Goal: Information Seeking & Learning: Learn about a topic

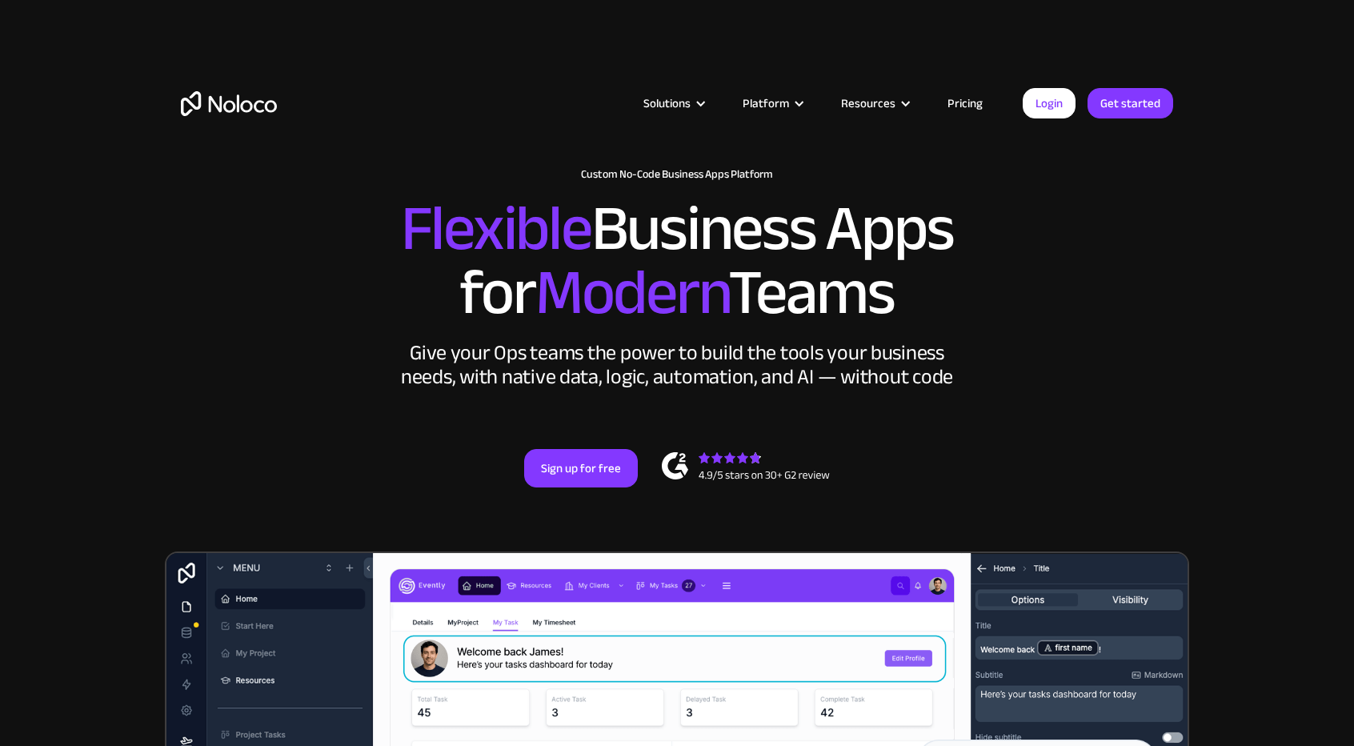
click at [985, 102] on link "Pricing" at bounding box center [965, 103] width 75 height 21
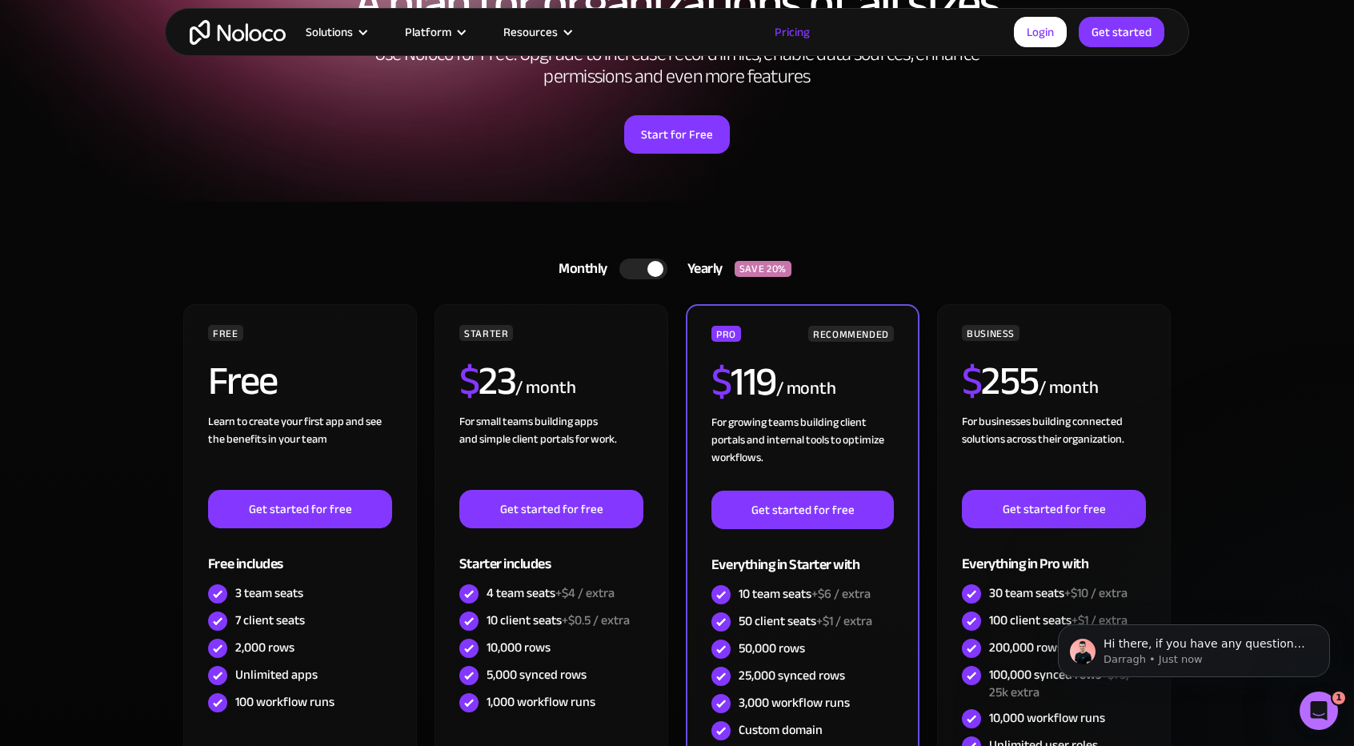
scroll to position [240, 0]
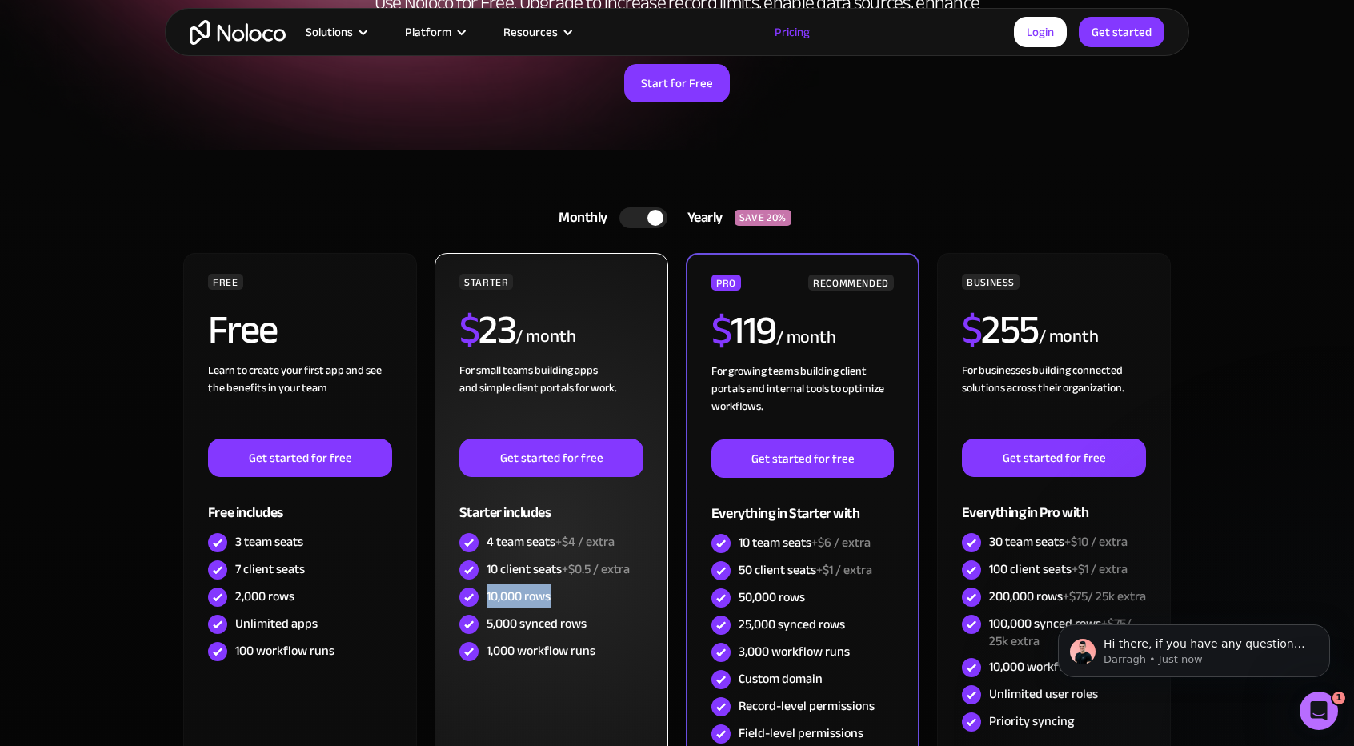
drag, startPoint x: 553, startPoint y: 597, endPoint x: 485, endPoint y: 600, distance: 68.1
click at [485, 600] on div "10,000 rows" at bounding box center [551, 597] width 184 height 27
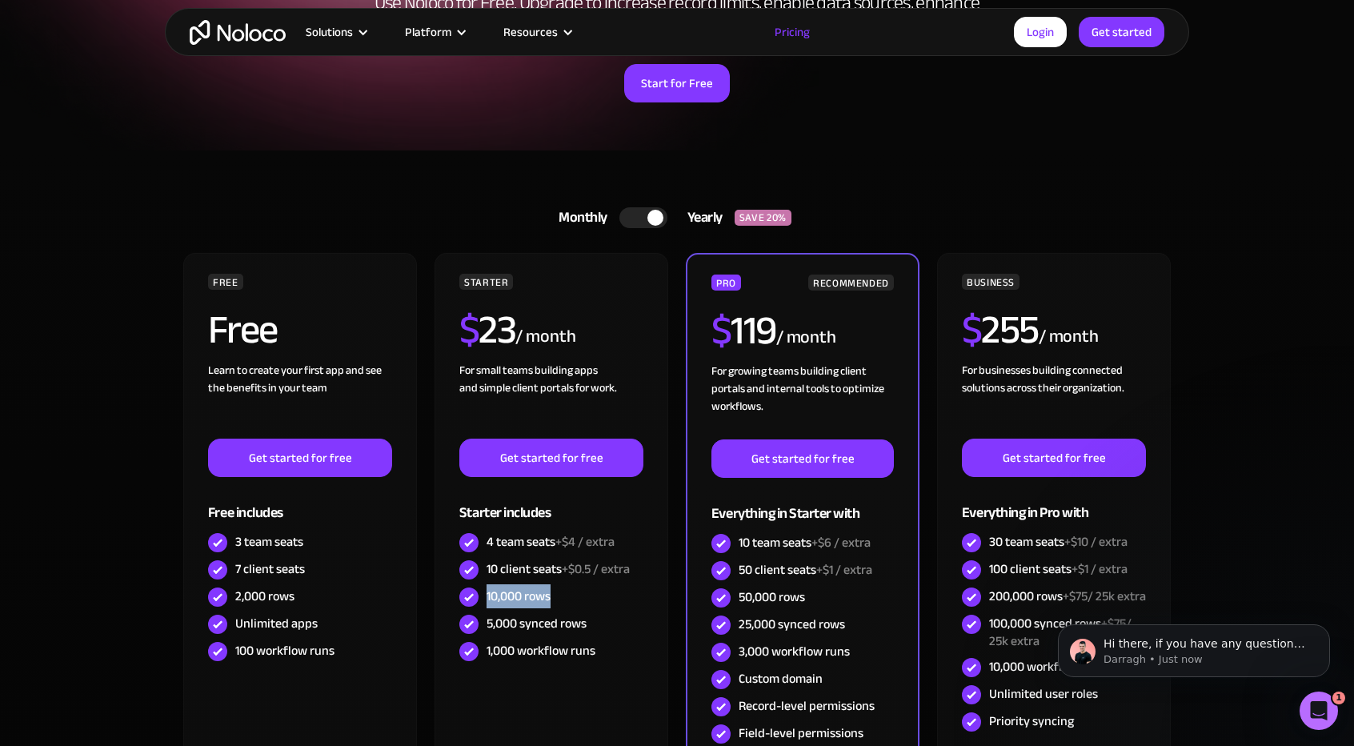
click at [640, 211] on div at bounding box center [644, 217] width 48 height 21
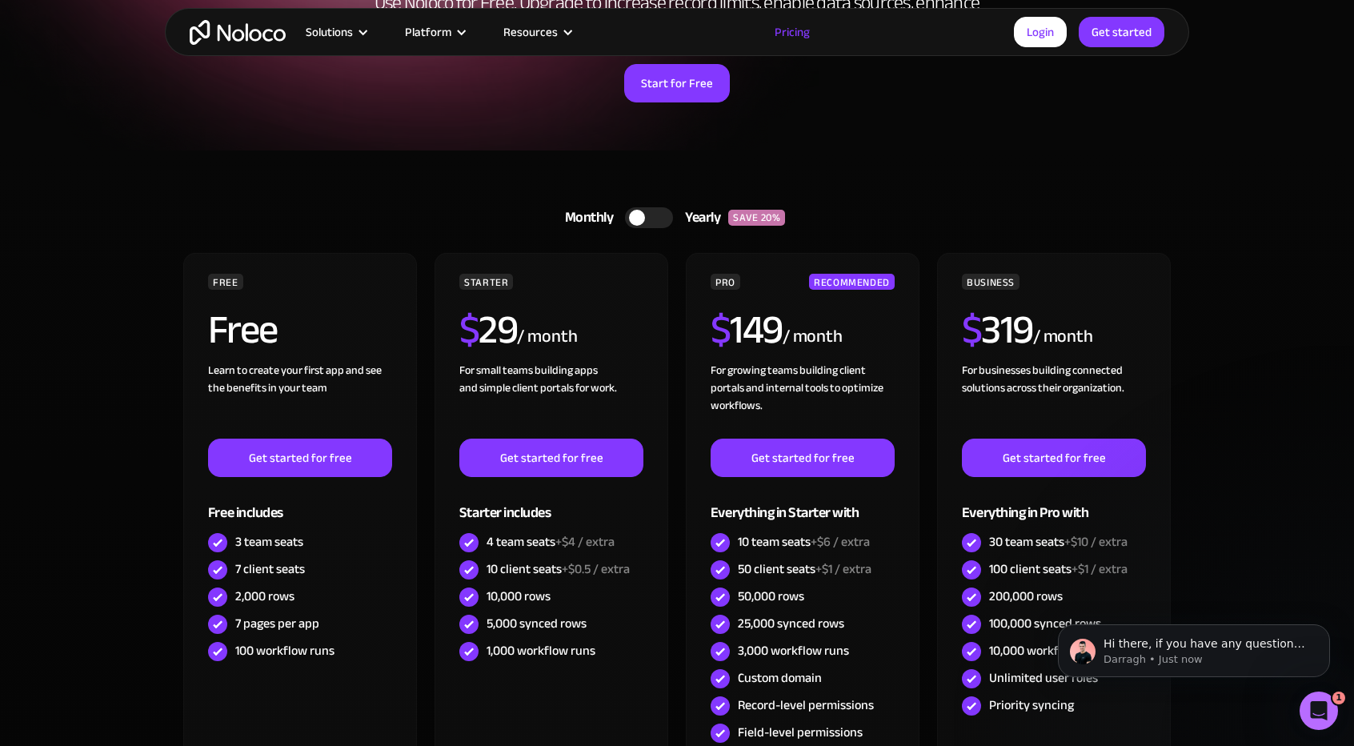
click at [644, 215] on div at bounding box center [637, 218] width 16 height 16
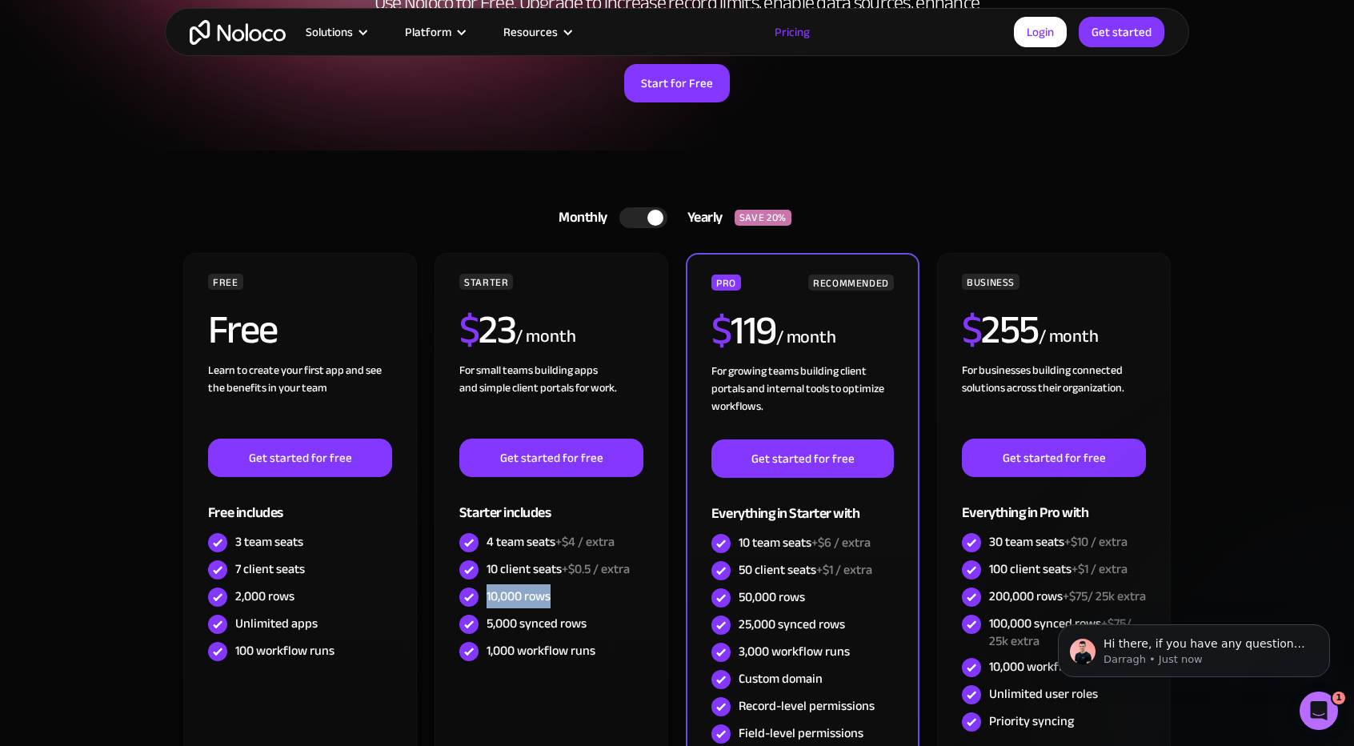
click at [644, 215] on div at bounding box center [644, 217] width 48 height 21
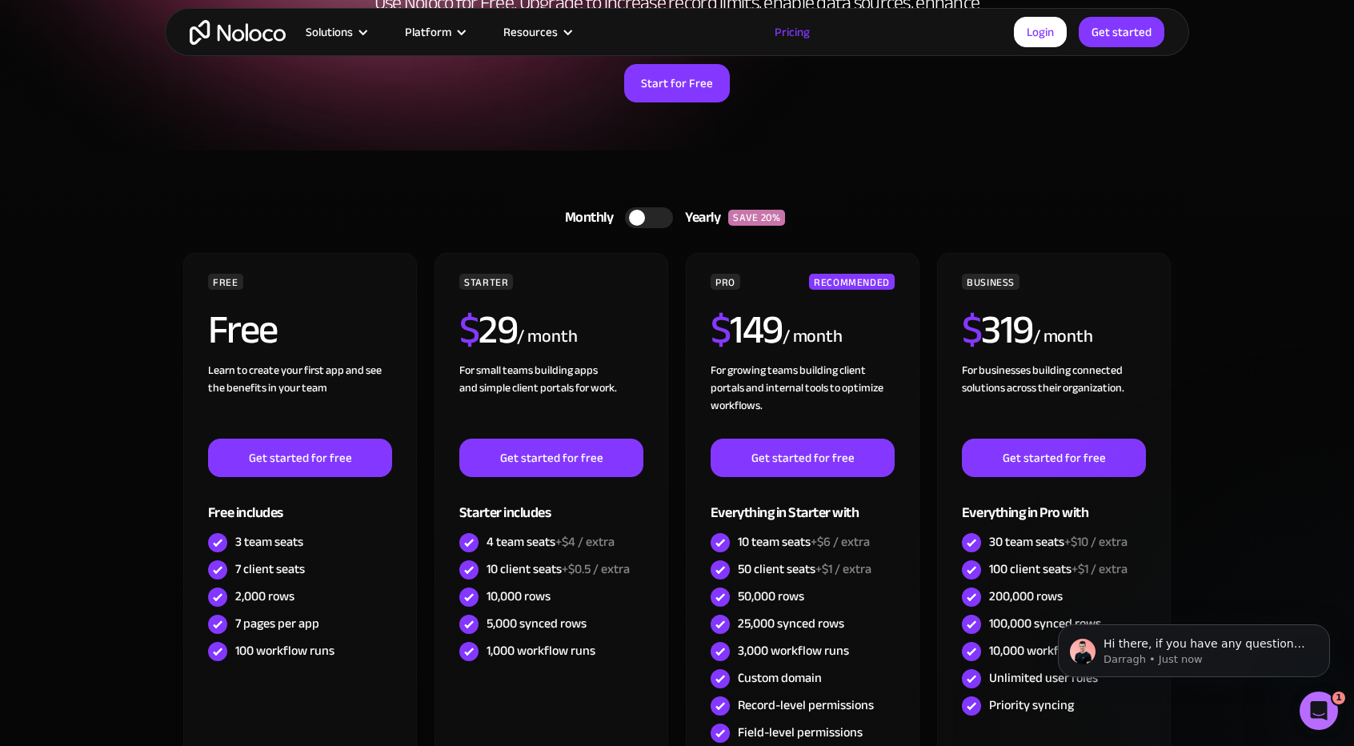
click at [644, 215] on div at bounding box center [637, 218] width 16 height 16
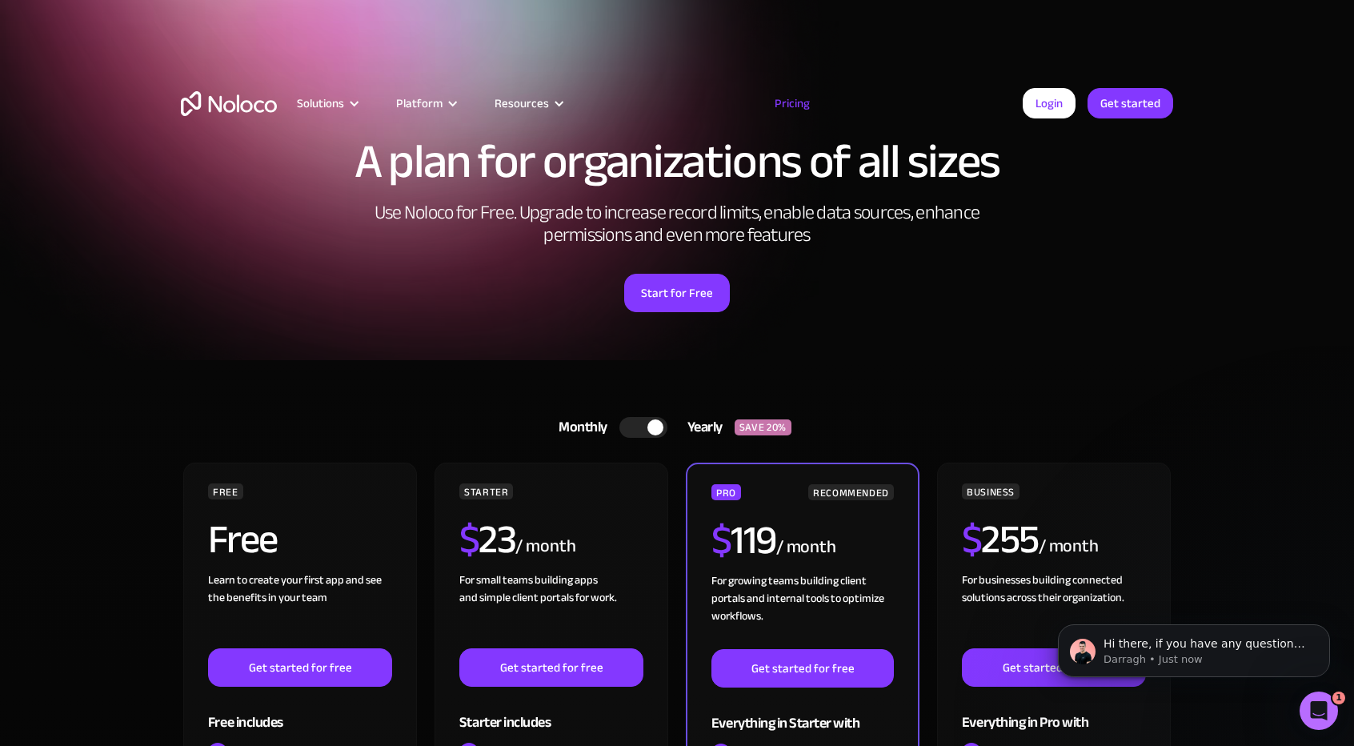
scroll to position [0, 0]
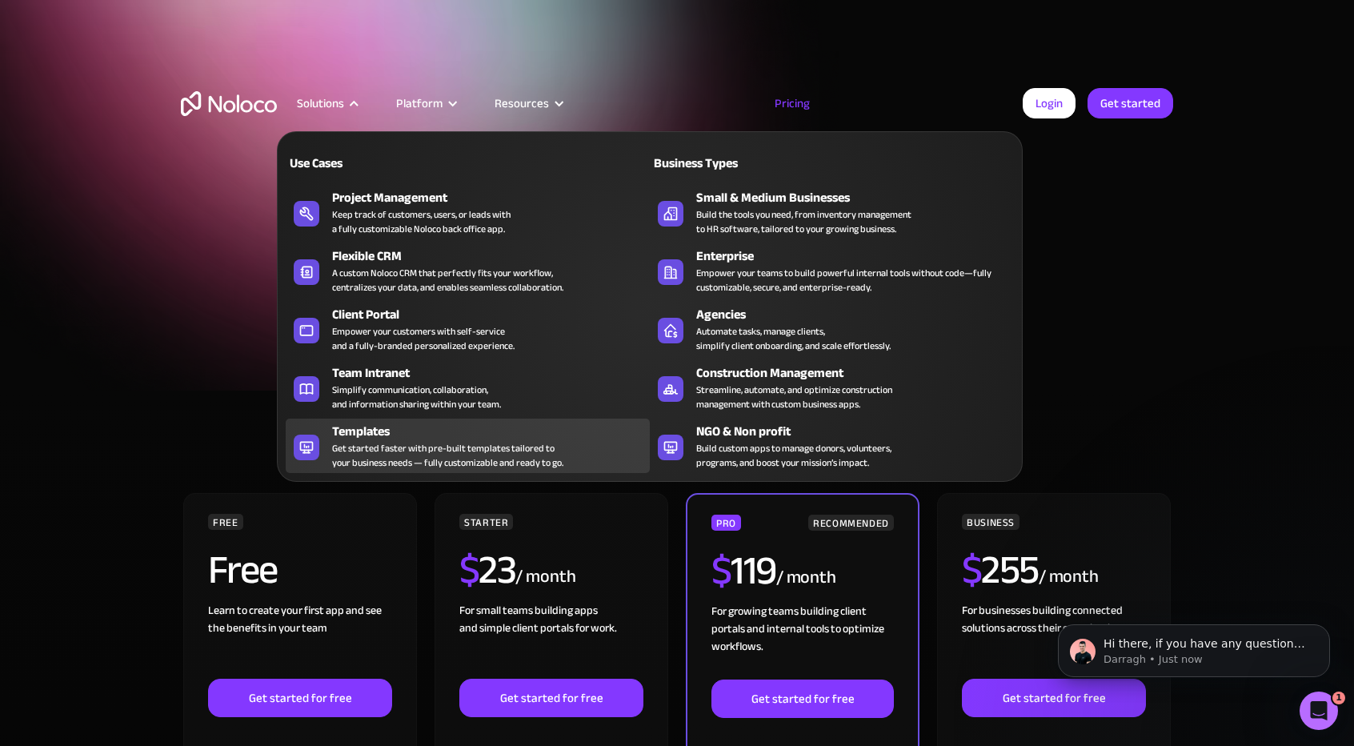
click at [400, 451] on div "Get started faster with pre-built templates tailored to your business needs — f…" at bounding box center [447, 455] width 231 height 29
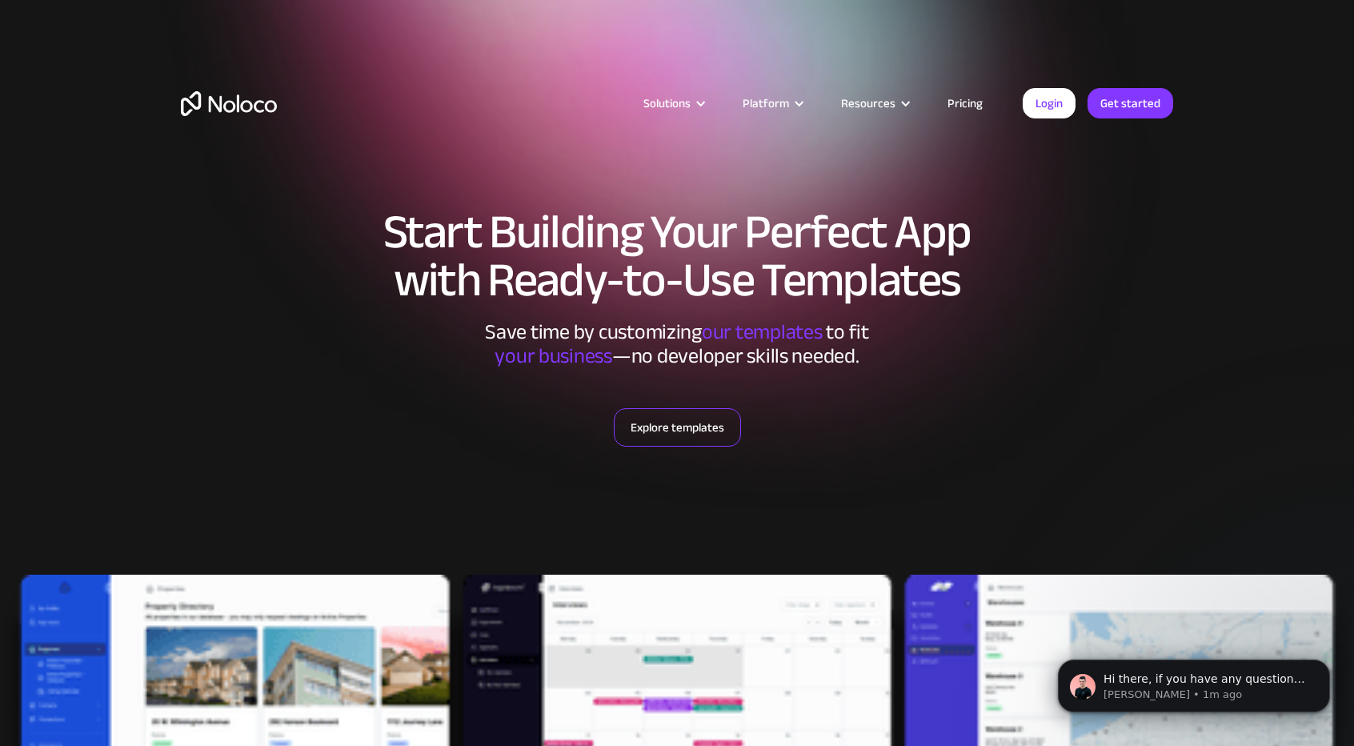
click at [672, 423] on link "Explore templates" at bounding box center [677, 427] width 127 height 38
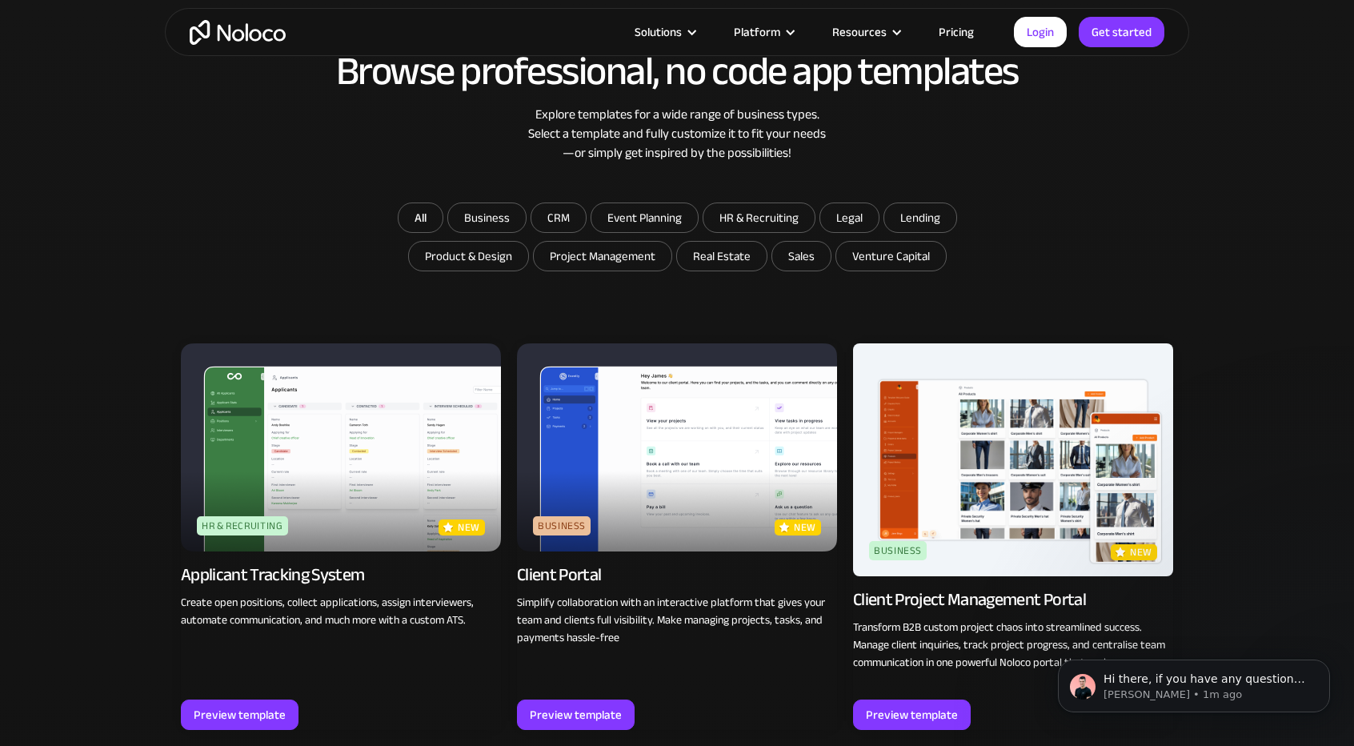
scroll to position [938, 0]
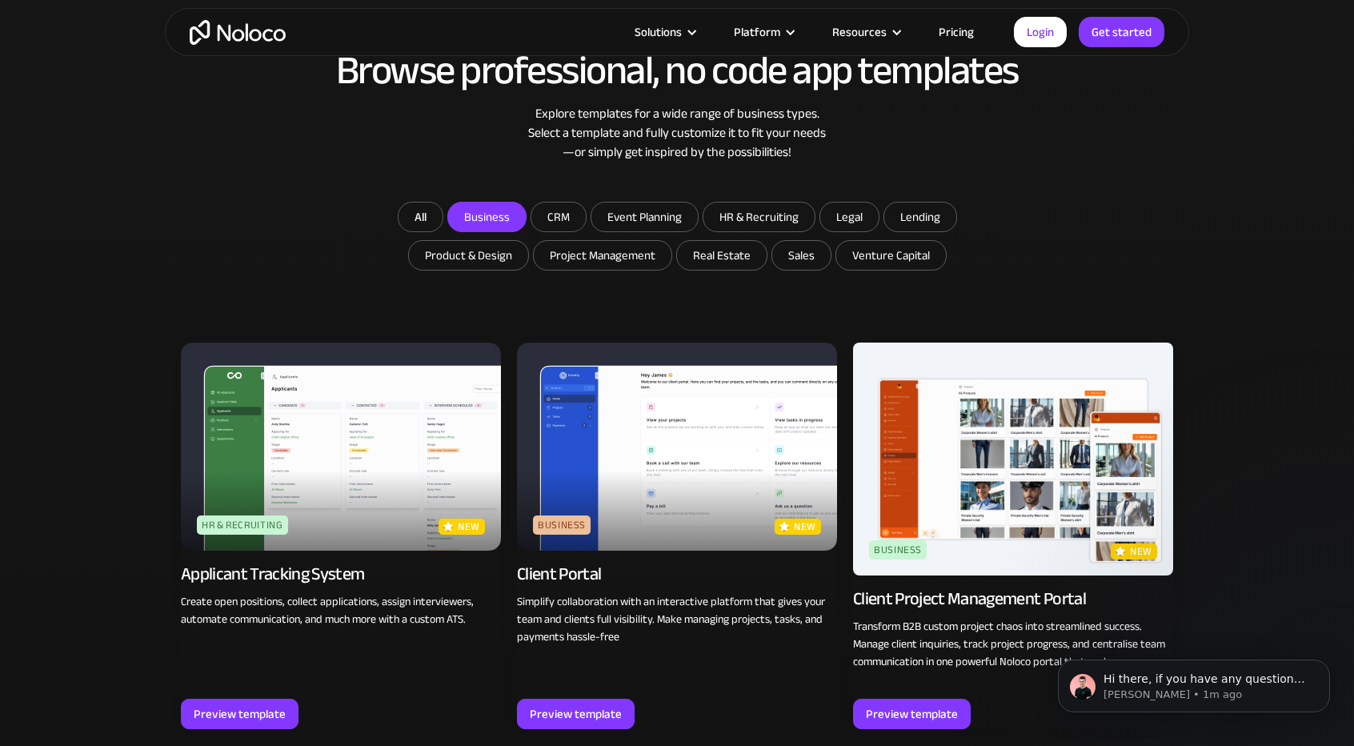
click at [485, 217] on input "Business" at bounding box center [487, 217] width 78 height 29
checkbox input "true"
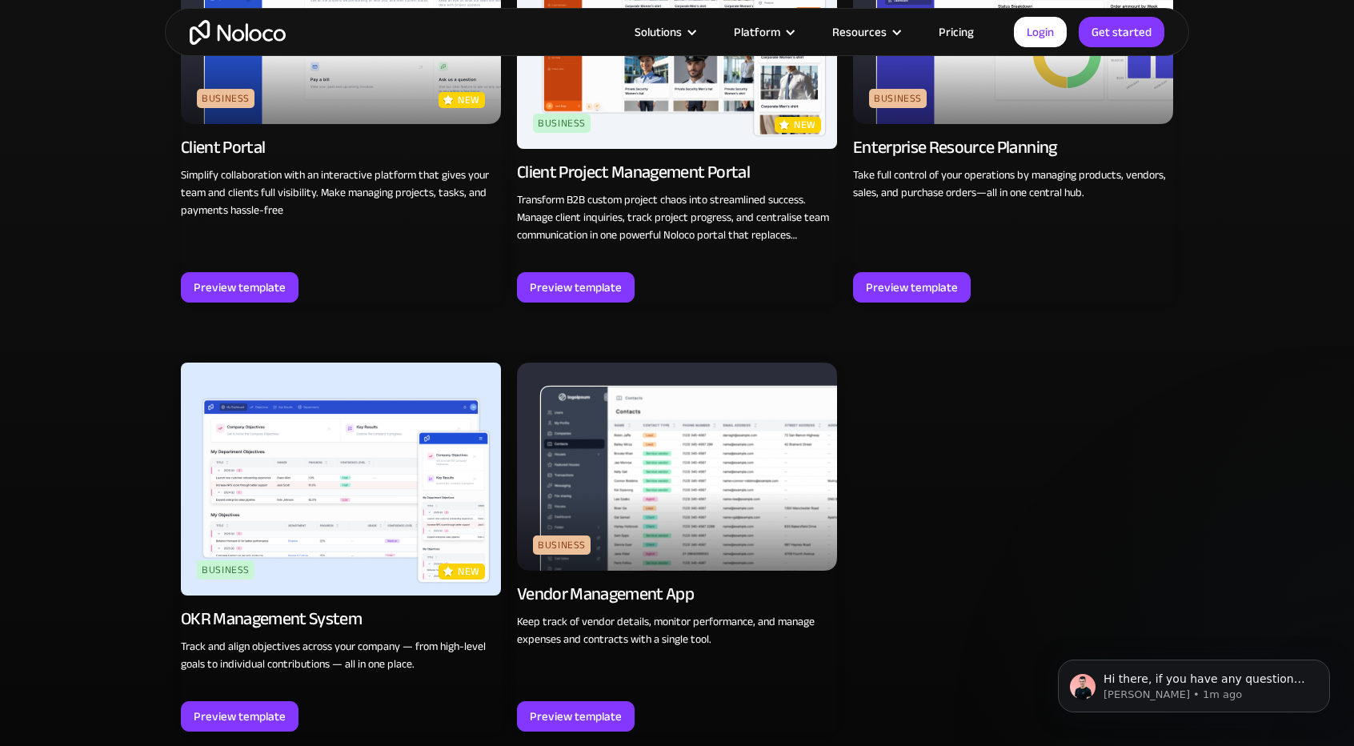
scroll to position [1418, 0]
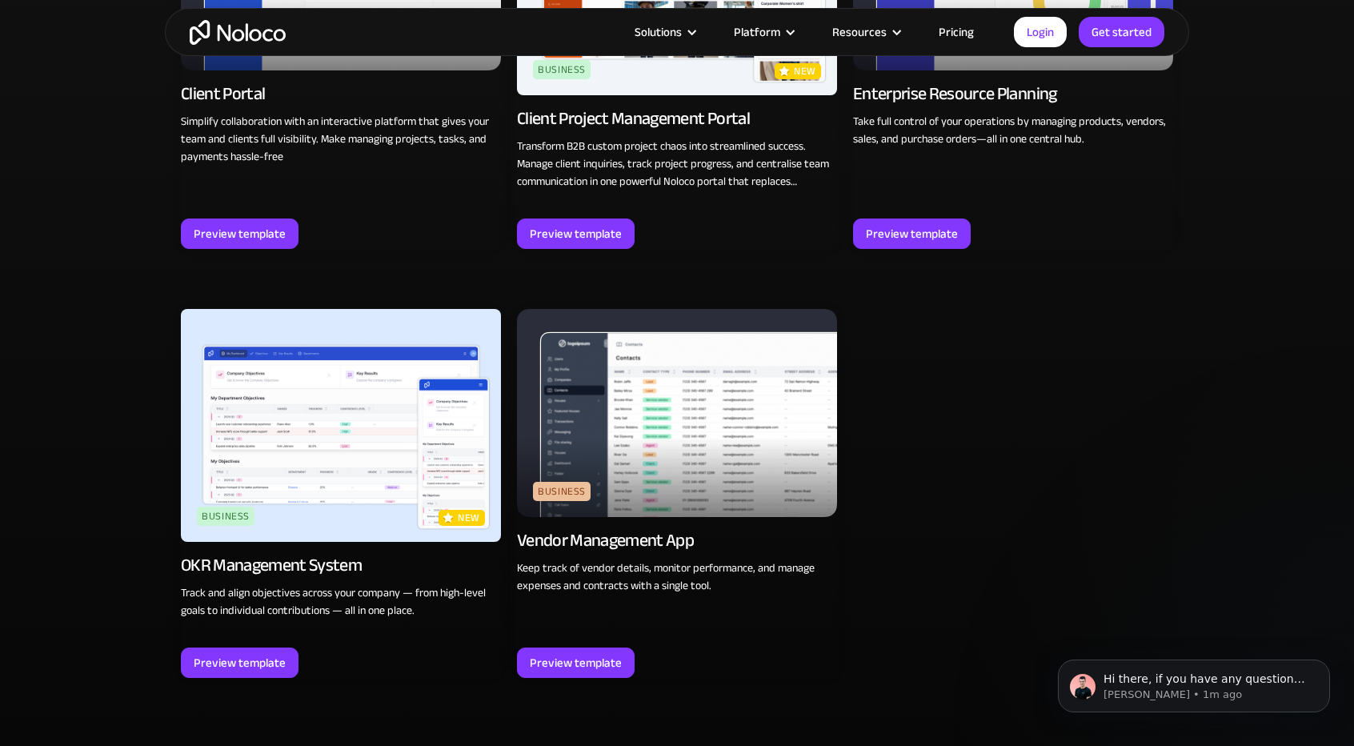
click at [629, 457] on img at bounding box center [677, 413] width 320 height 208
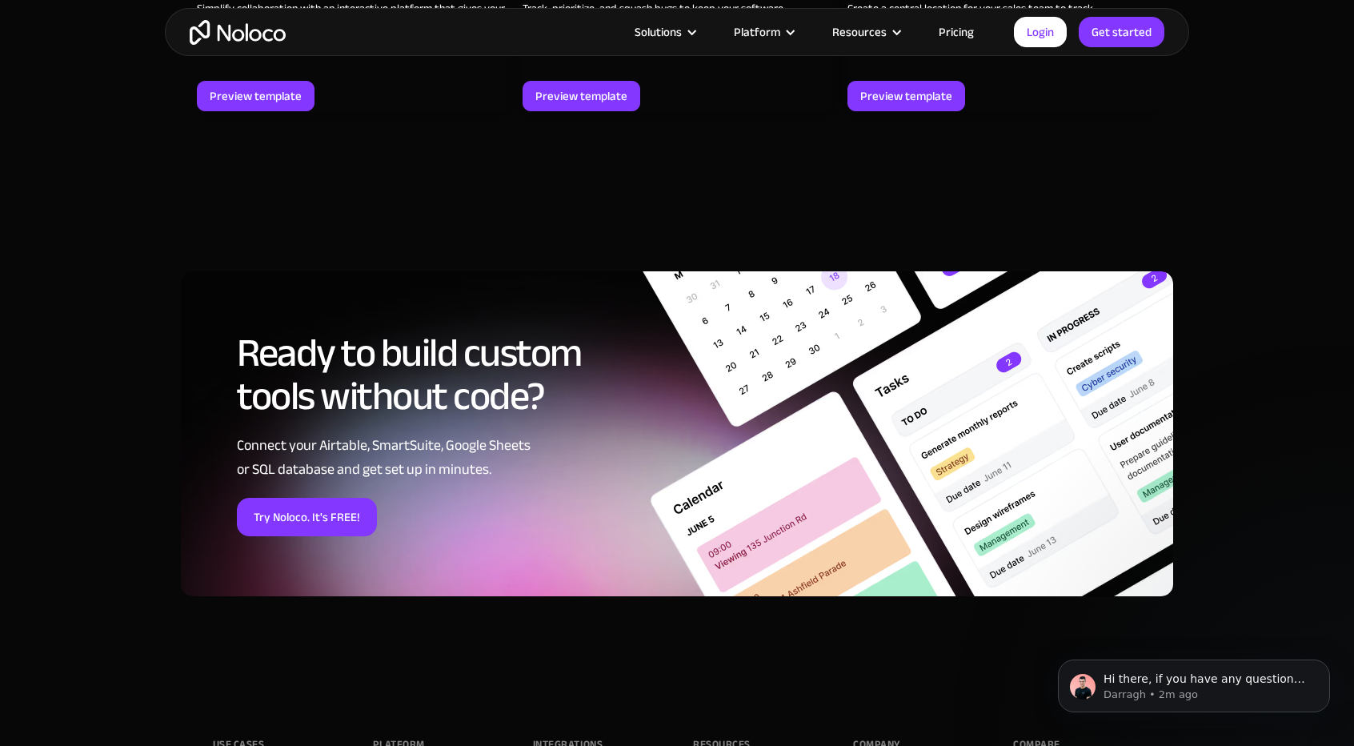
scroll to position [1521, 0]
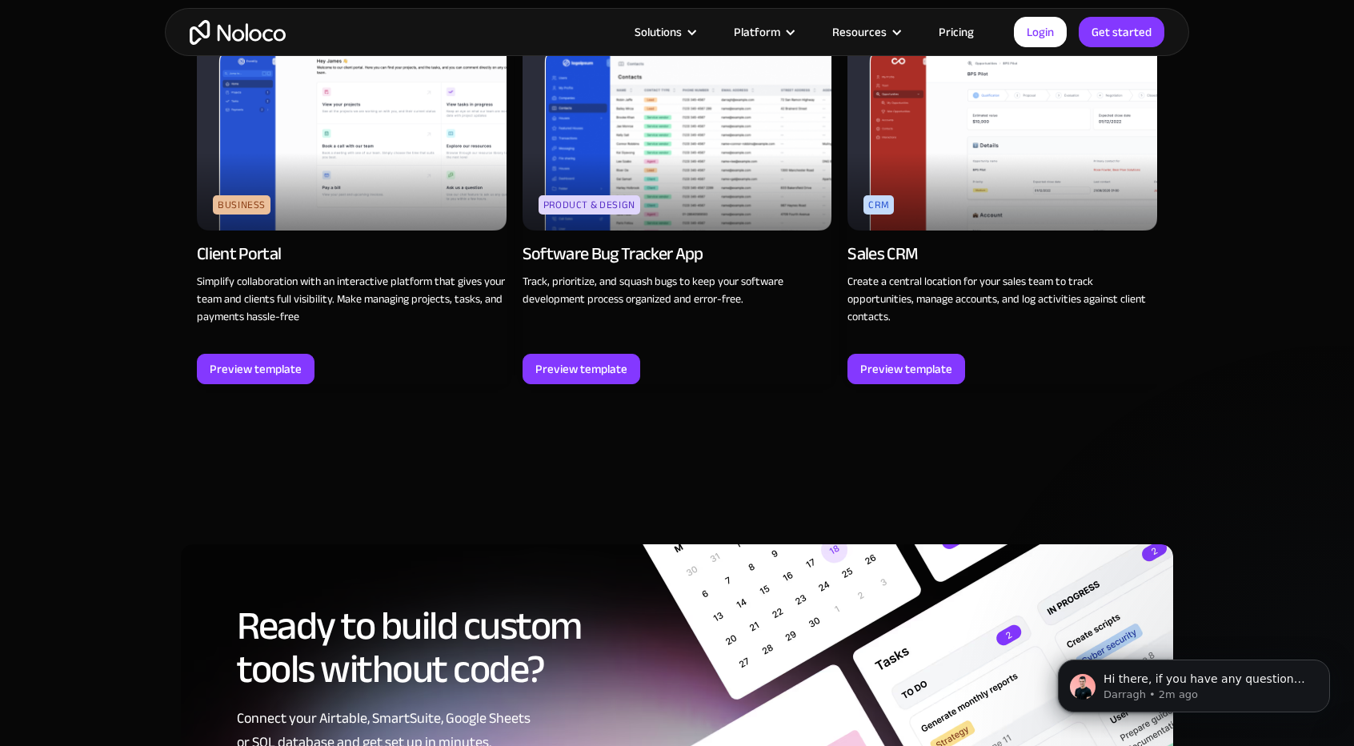
drag, startPoint x: 656, startPoint y: 540, endPoint x: 660, endPoint y: 533, distance: 8.2
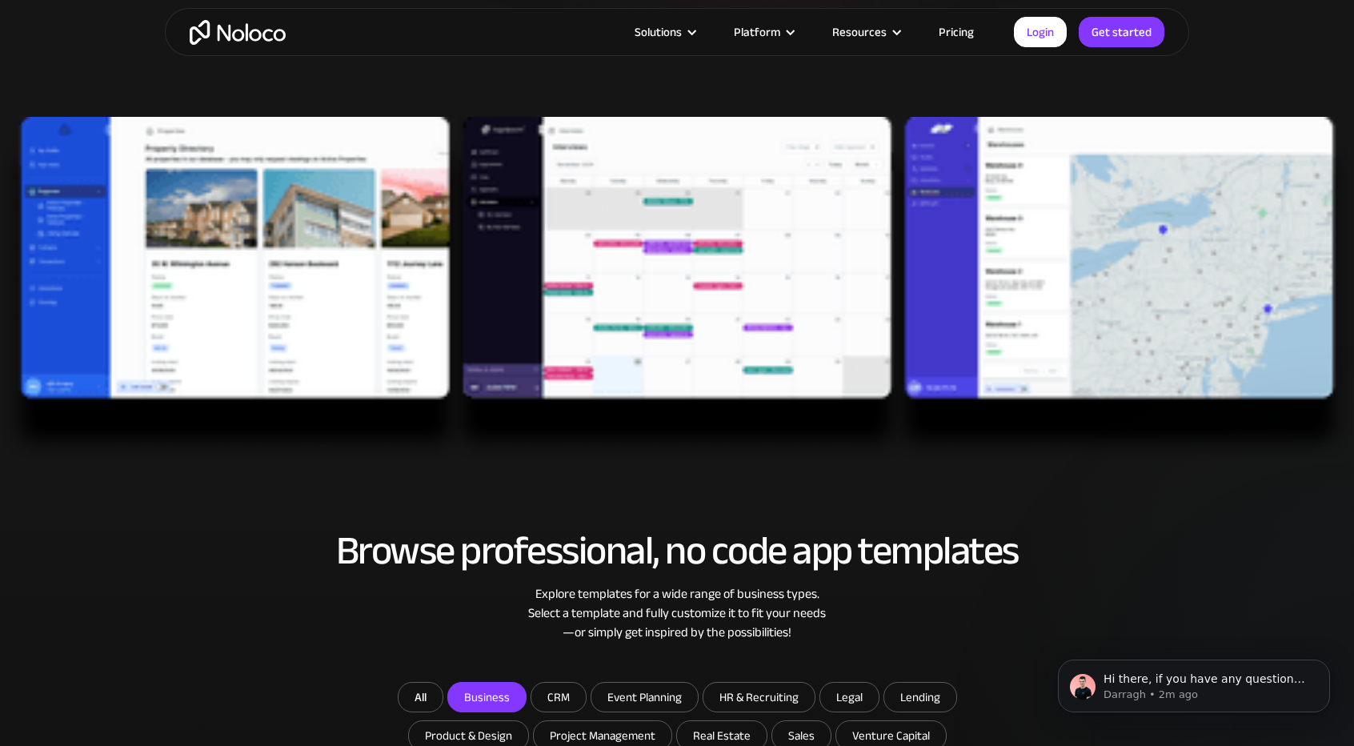
scroll to position [378, 0]
